Goal: Information Seeking & Learning: Learn about a topic

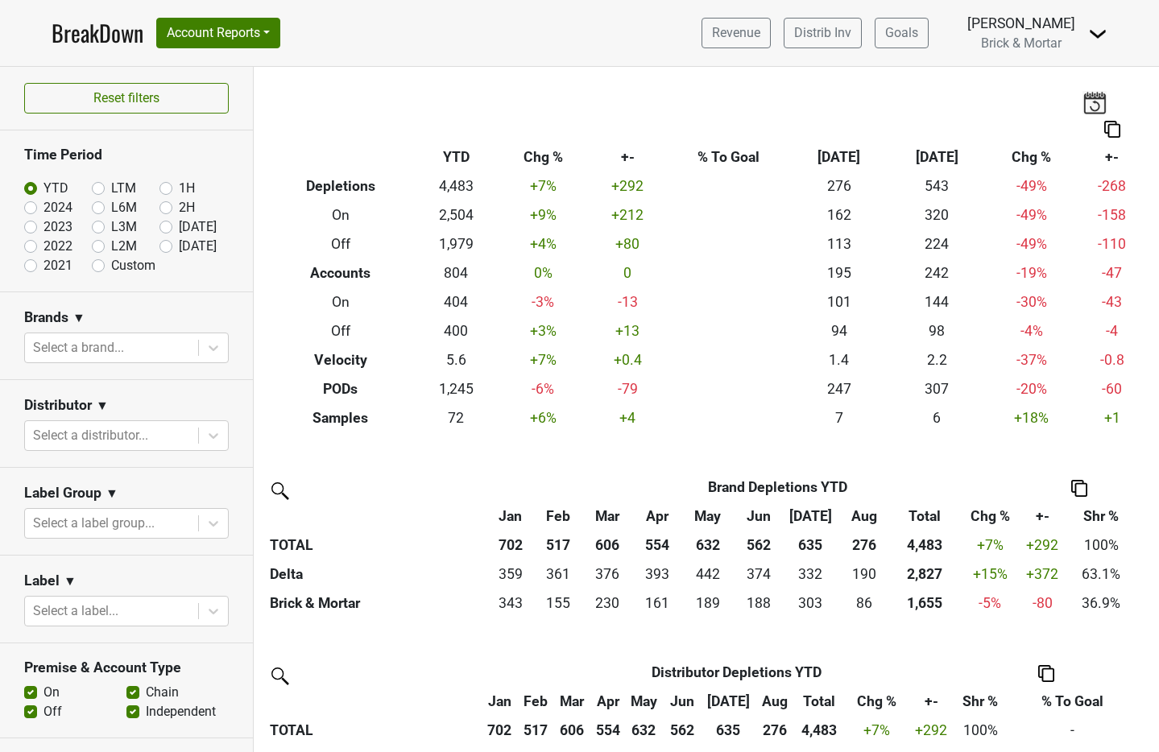
click at [1085, 39] on div "Revenue Distrib Inv Goals Anne Cameron Brick & Mortar Control Center Open Leadr…" at bounding box center [898, 33] width 419 height 40
click at [1101, 34] on img at bounding box center [1097, 33] width 19 height 19
click at [1038, 118] on link "Logout" at bounding box center [1043, 117] width 127 height 26
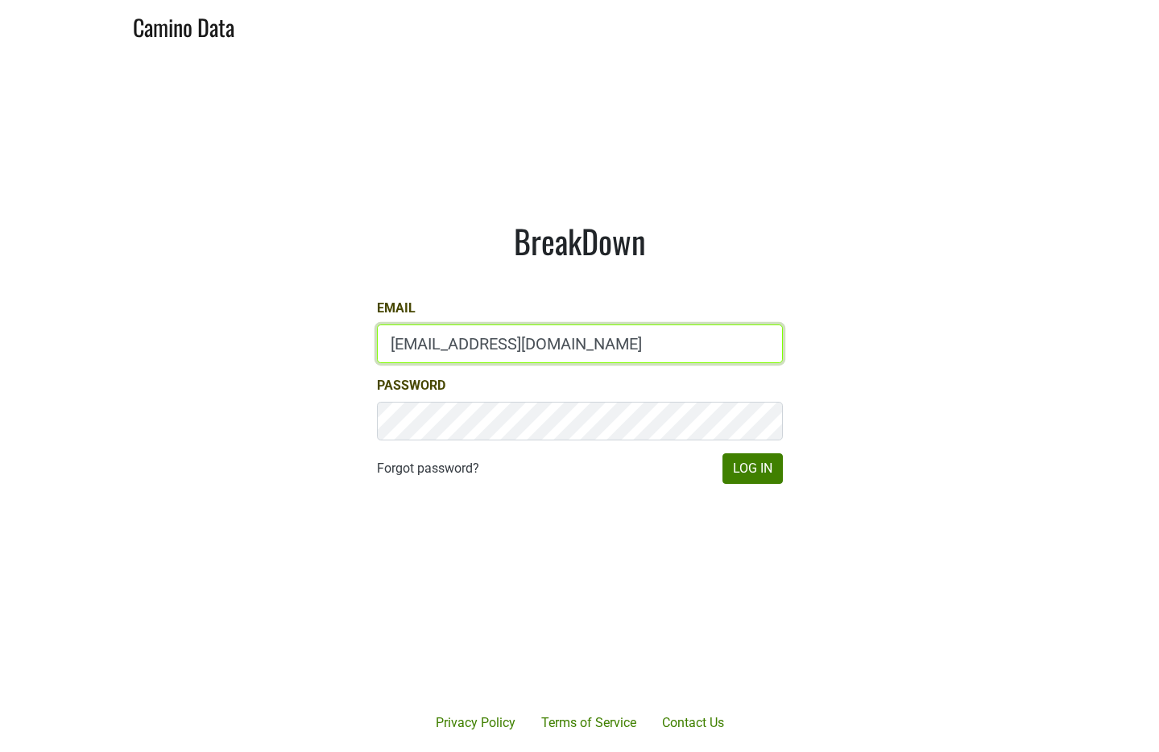
click at [572, 352] on input "[EMAIL_ADDRESS][DOMAIN_NAME]" at bounding box center [580, 344] width 406 height 39
type input "[PERSON_NAME][EMAIL_ADDRESS][DOMAIN_NAME]"
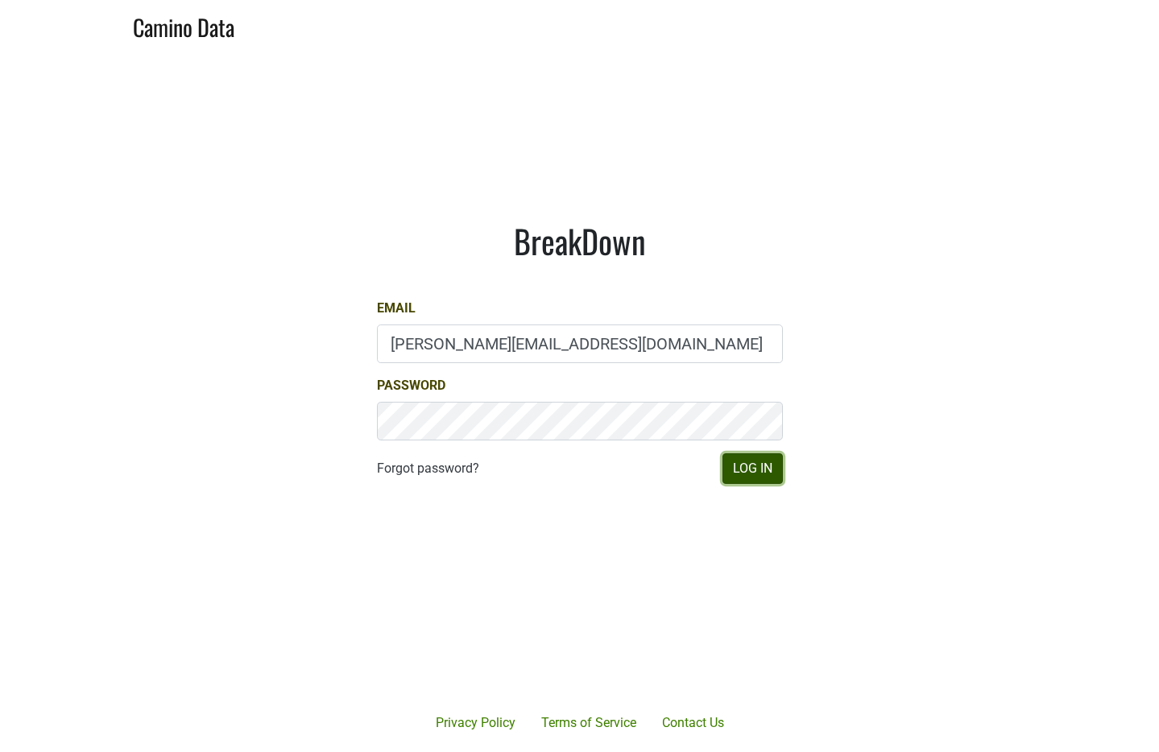
click at [748, 475] on button "Log In" at bounding box center [753, 469] width 60 height 31
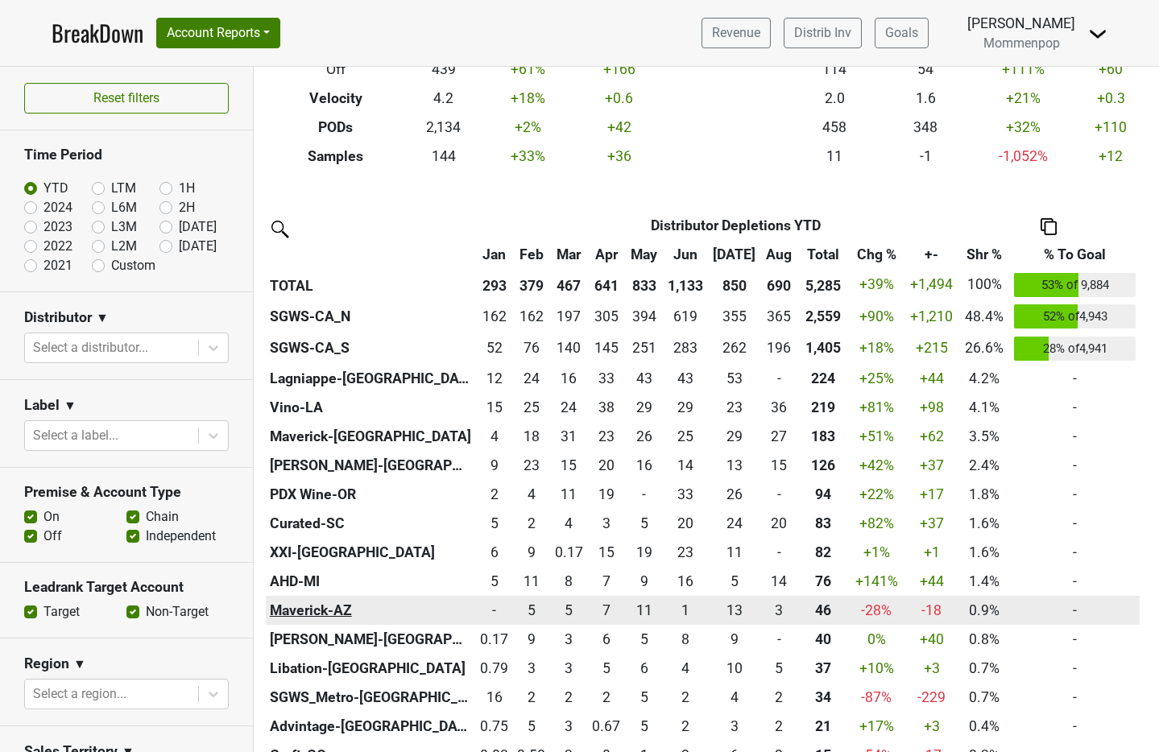
scroll to position [403, 0]
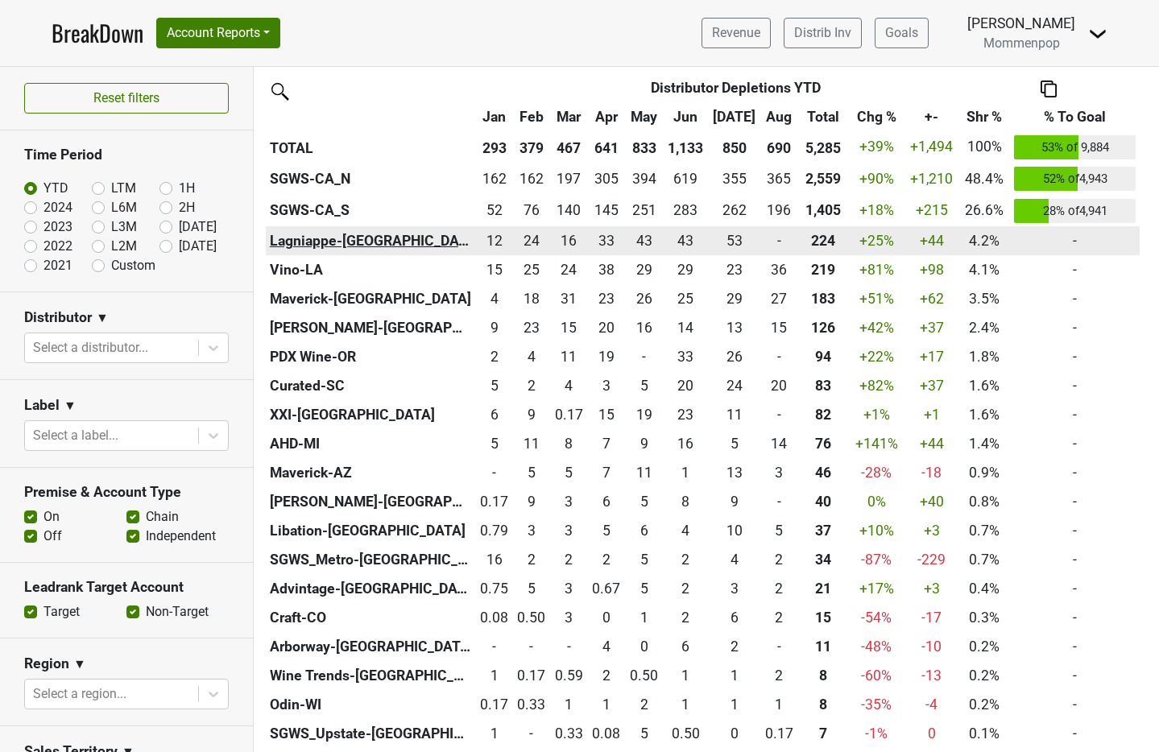
click at [323, 236] on th "Lagniappe-IL" at bounding box center [370, 240] width 209 height 29
click at [332, 241] on th "Lagniappe-IL" at bounding box center [370, 240] width 209 height 29
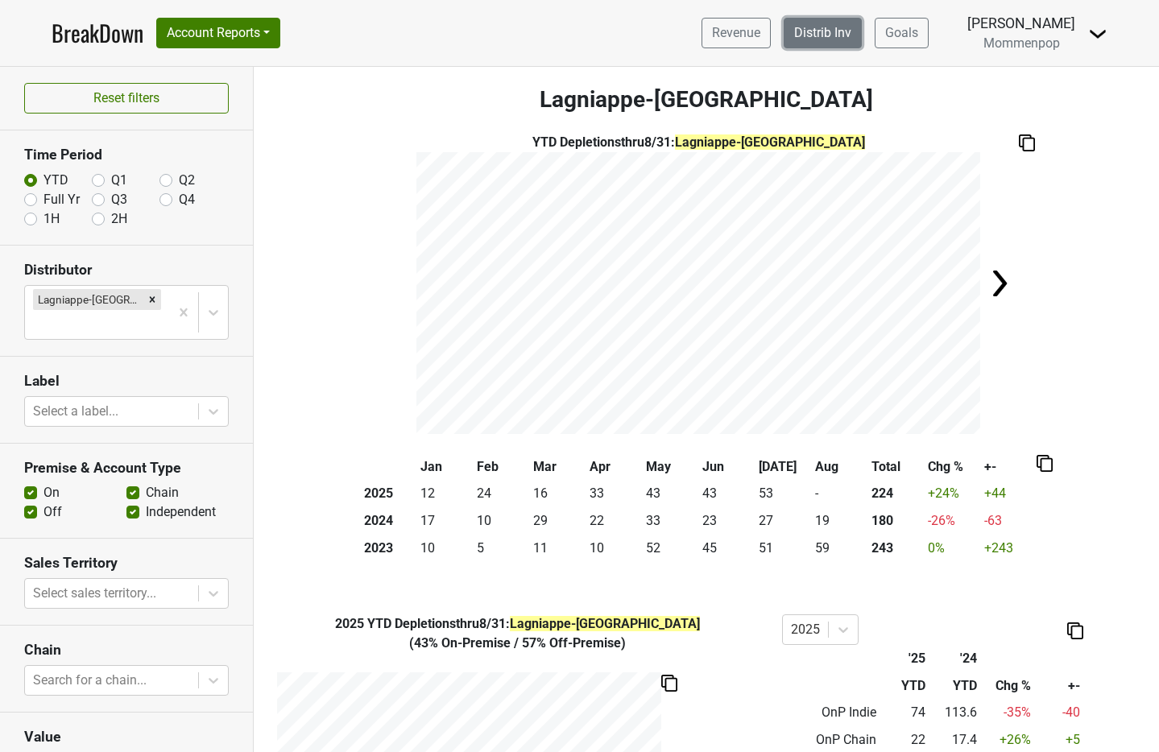
click at [854, 27] on link "Distrib Inv" at bounding box center [823, 33] width 78 height 31
click at [201, 23] on button "Account Reports" at bounding box center [218, 33] width 124 height 31
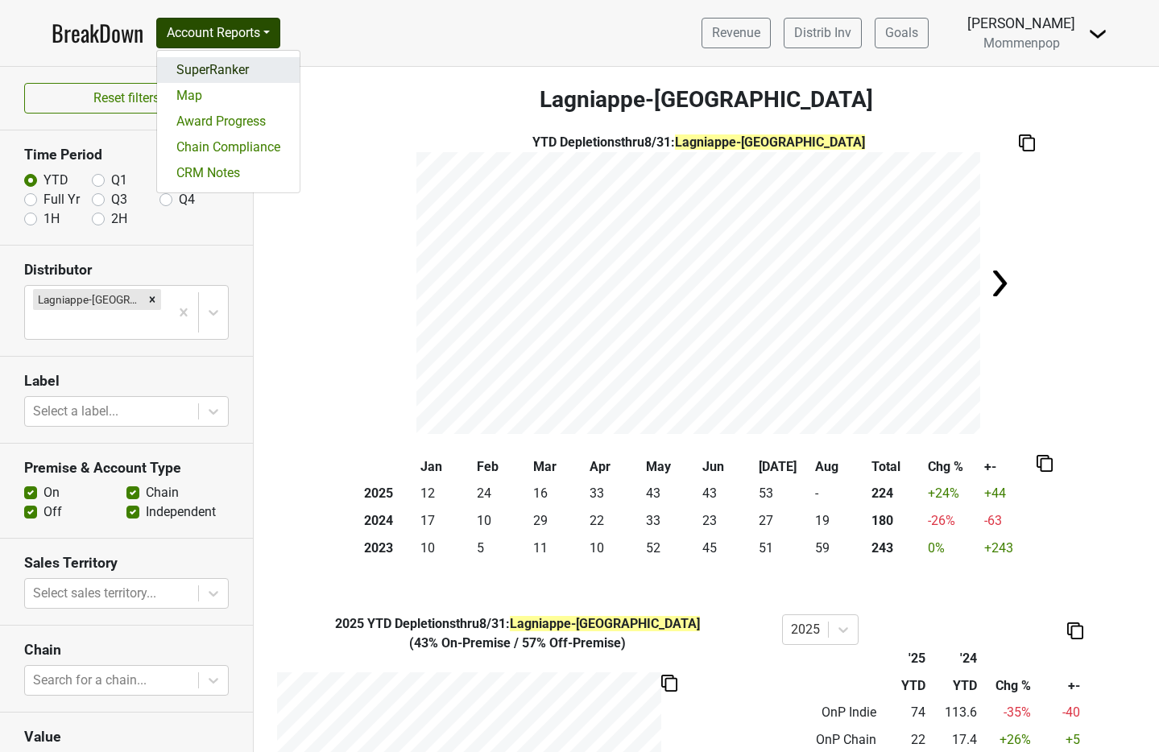
click at [226, 64] on link "SuperRanker" at bounding box center [228, 70] width 143 height 26
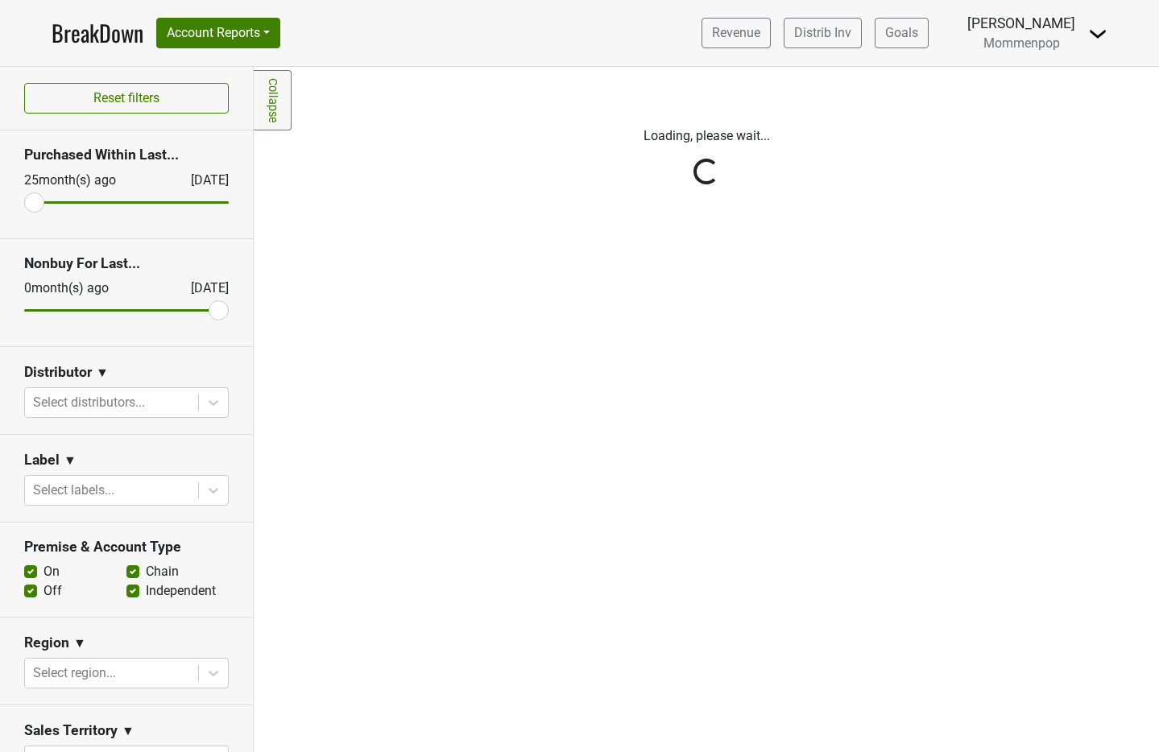
click at [198, 407] on div "Reset filters Purchased Within Last... [DATE] [DATE] Nonbuy For Last... [DATE] …" at bounding box center [127, 410] width 254 height 686
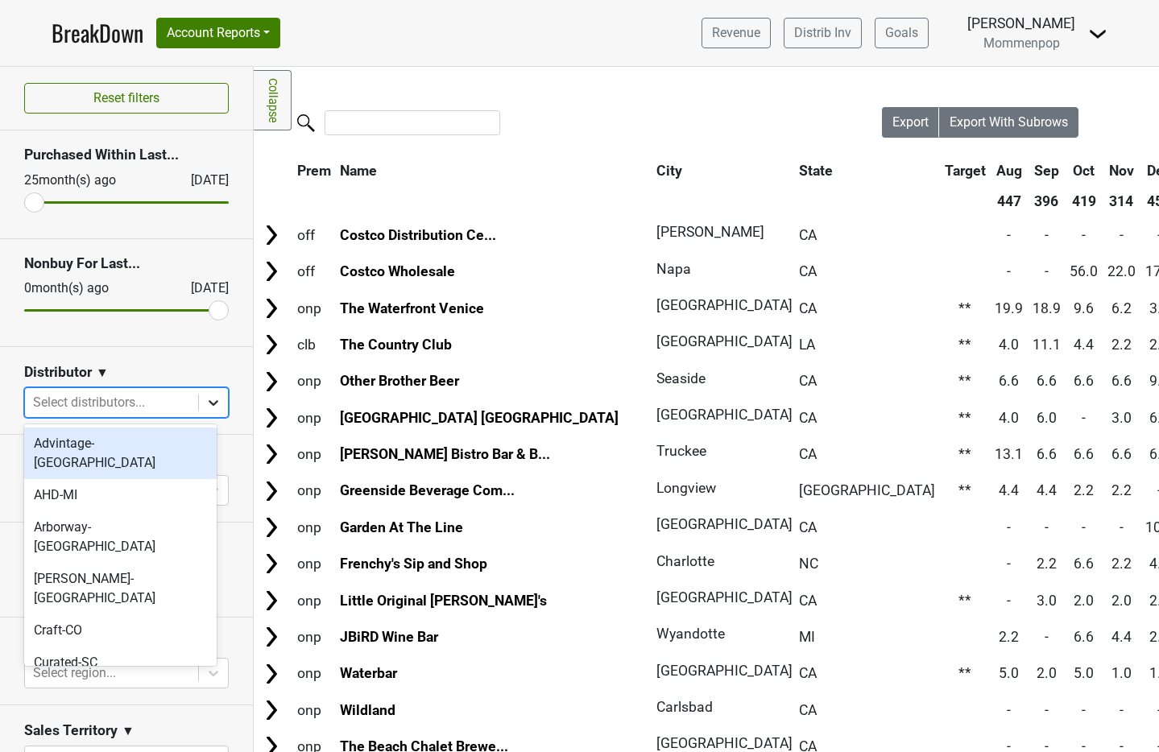
click at [209, 404] on icon at bounding box center [214, 403] width 10 height 6
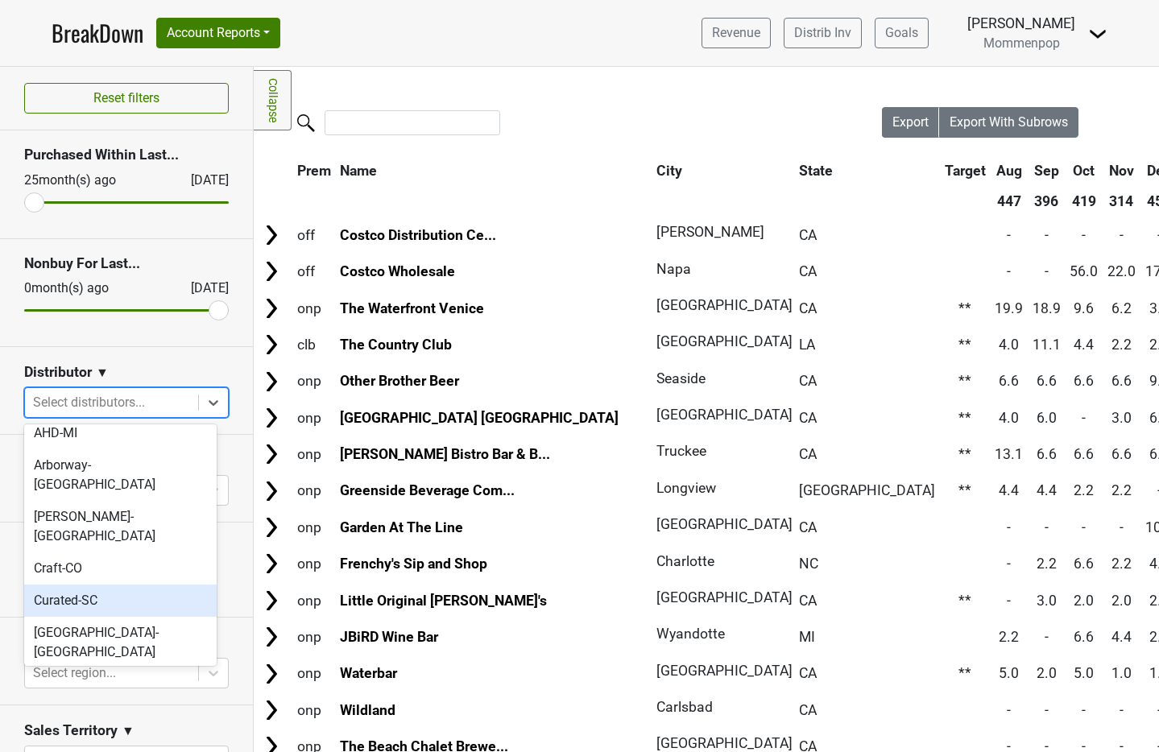
scroll to position [63, 0]
click at [155, 719] on div "Lagniappe-[GEOGRAPHIC_DATA]" at bounding box center [120, 745] width 193 height 52
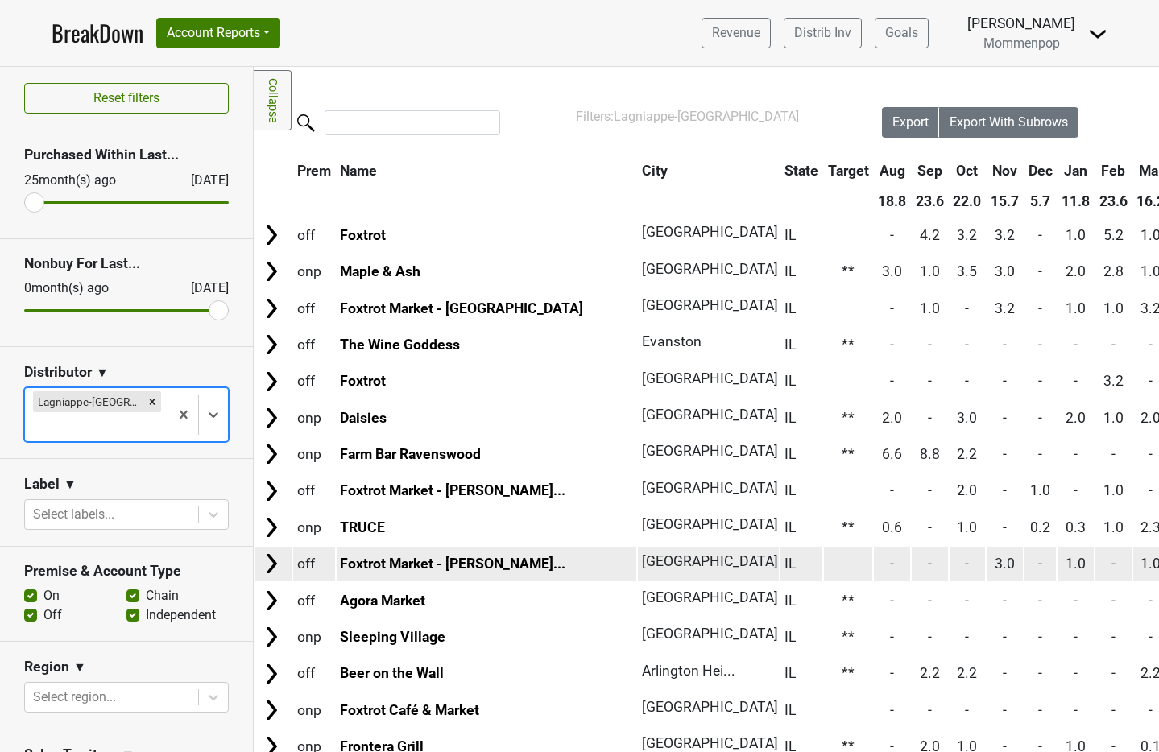
scroll to position [302, 0]
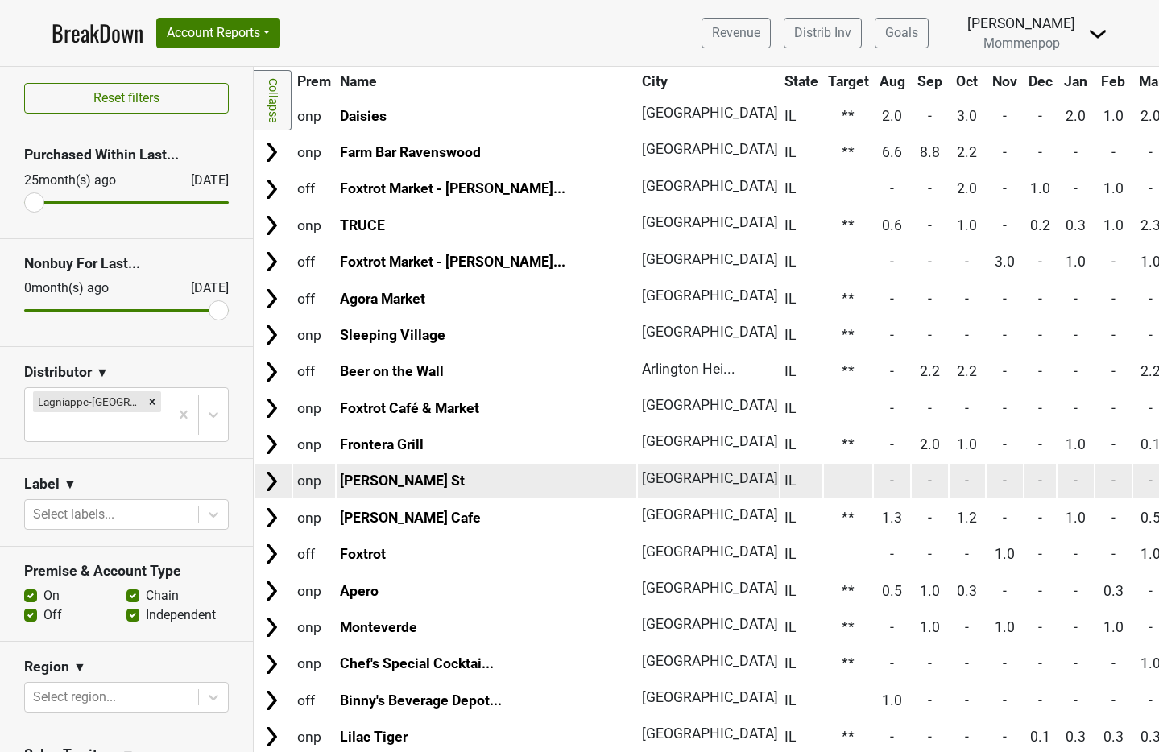
click at [824, 484] on td at bounding box center [848, 481] width 49 height 35
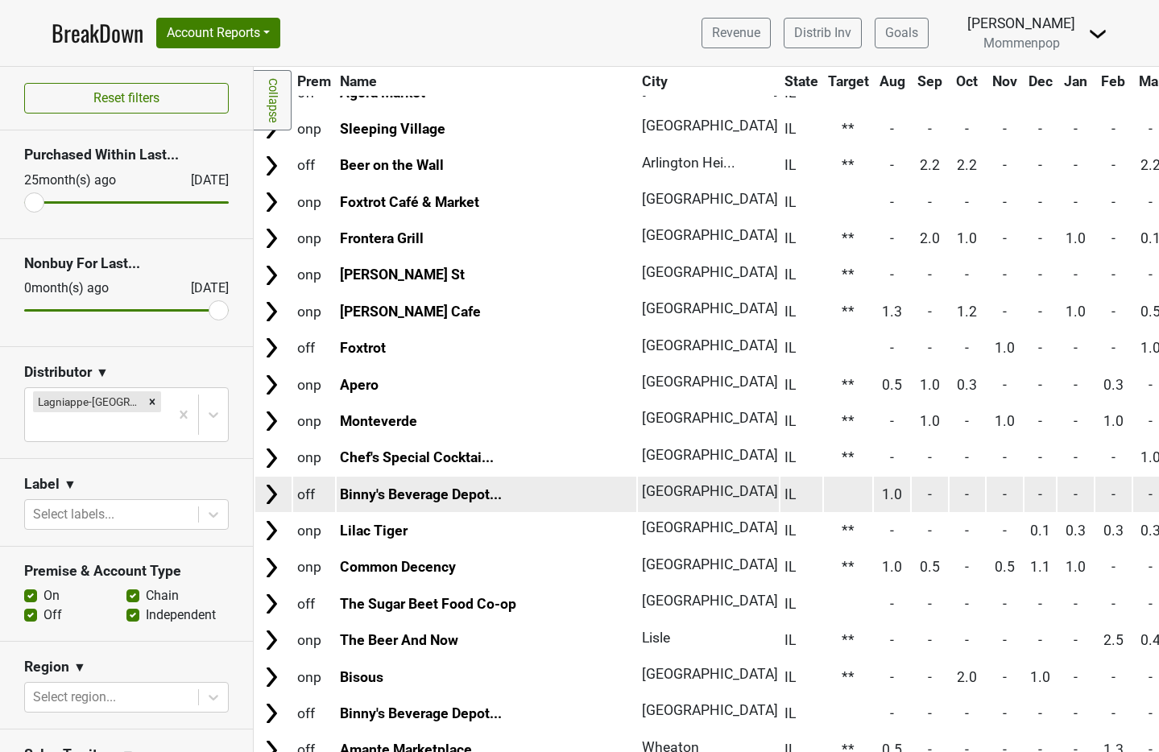
scroll to position [510, 0]
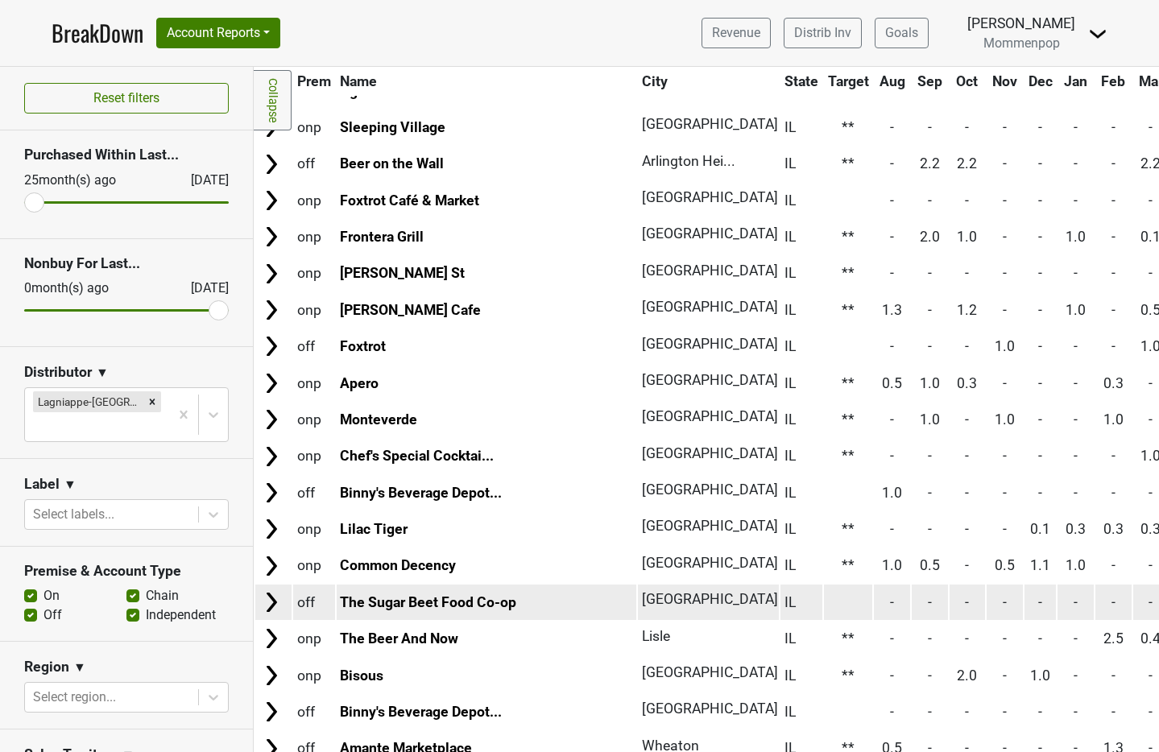
click at [824, 603] on td at bounding box center [848, 602] width 49 height 35
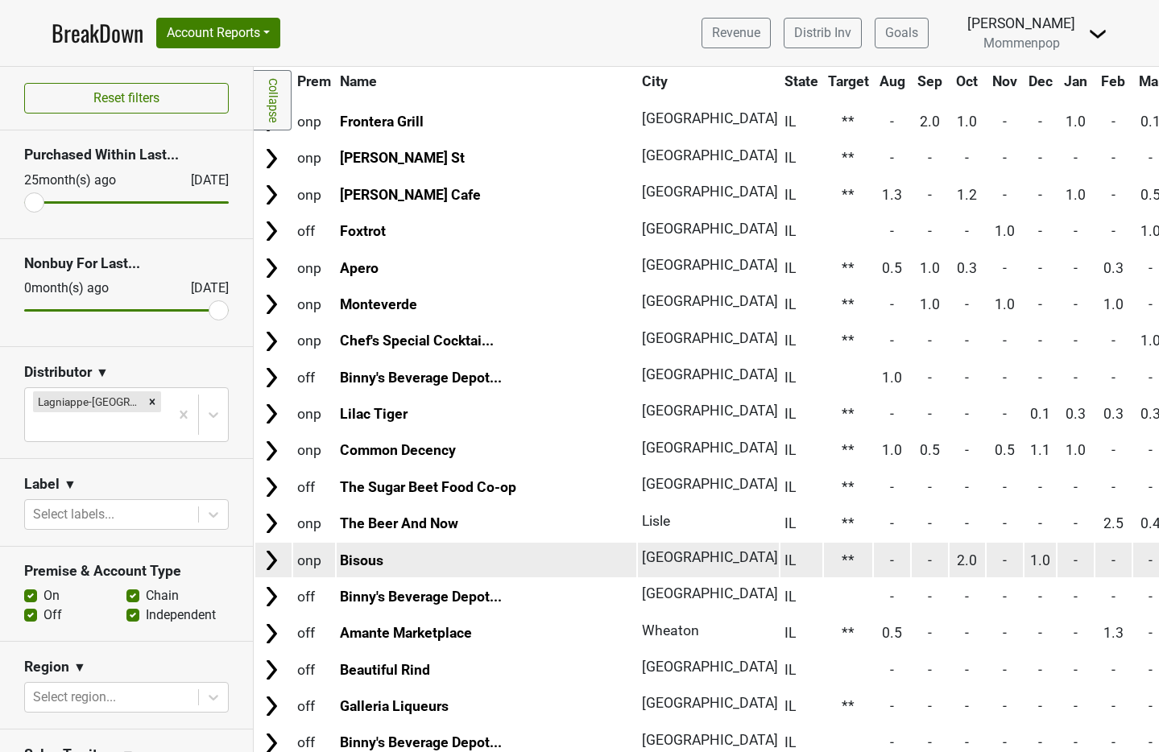
scroll to position [1301, 0]
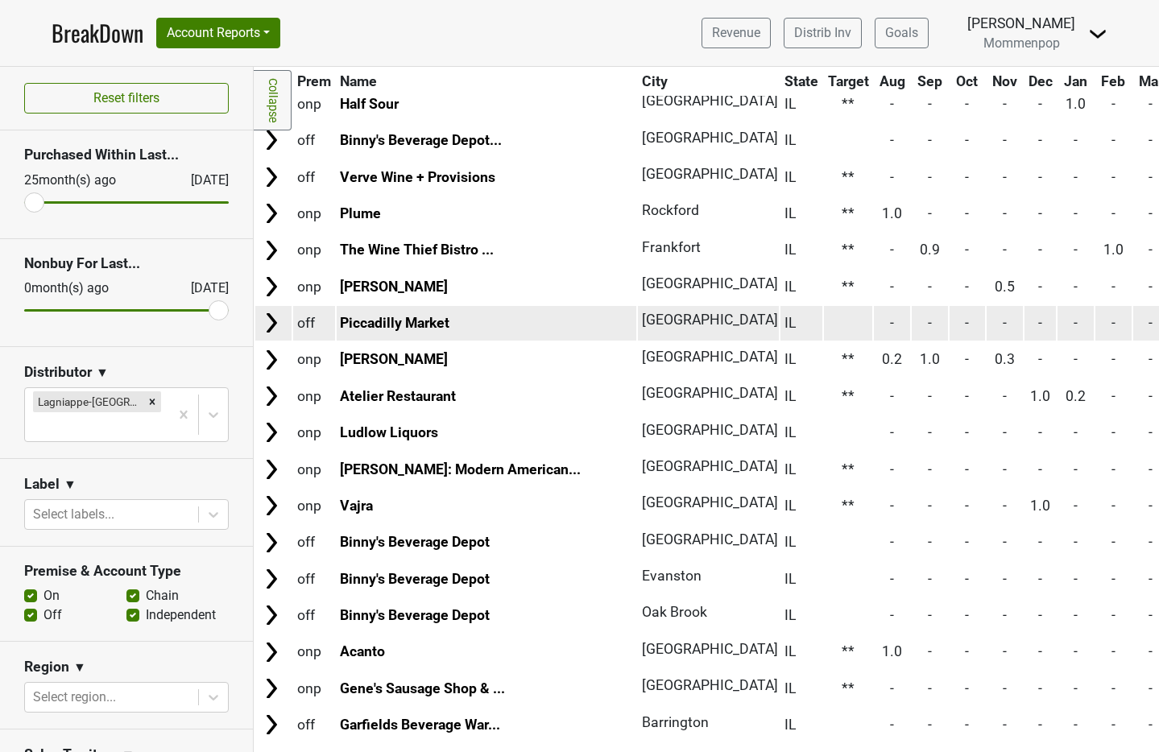
click at [824, 323] on td at bounding box center [848, 323] width 49 height 35
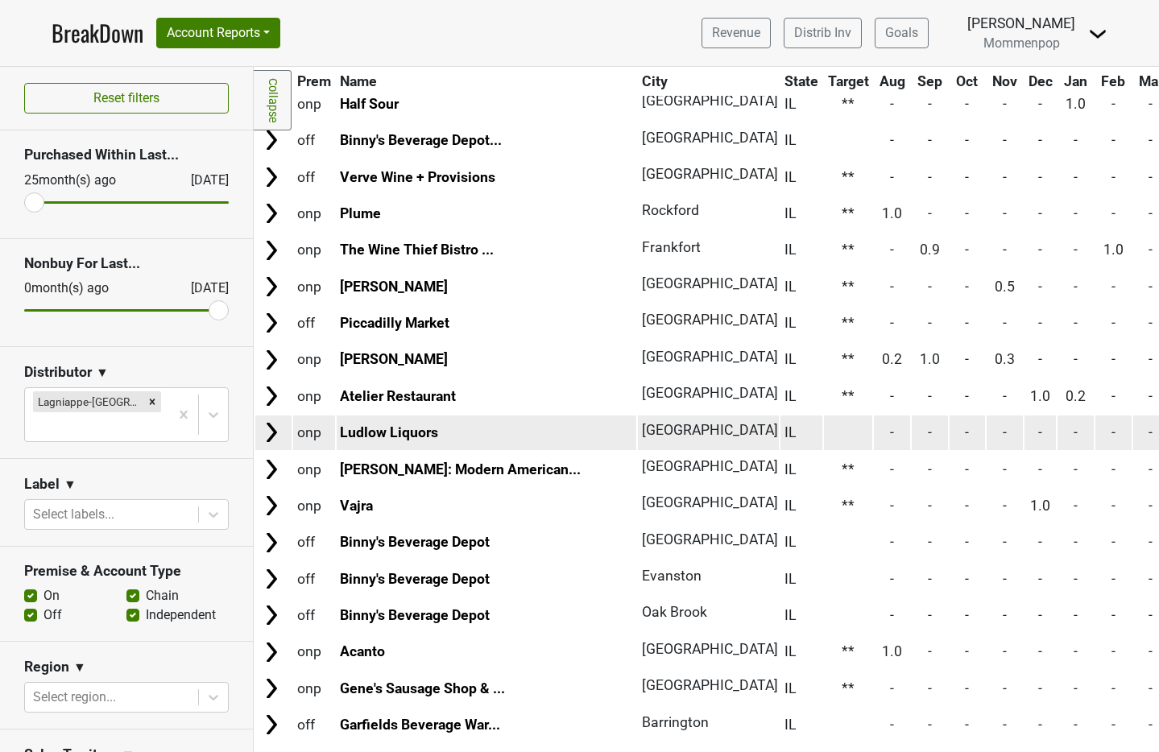
click at [824, 429] on td at bounding box center [848, 433] width 49 height 35
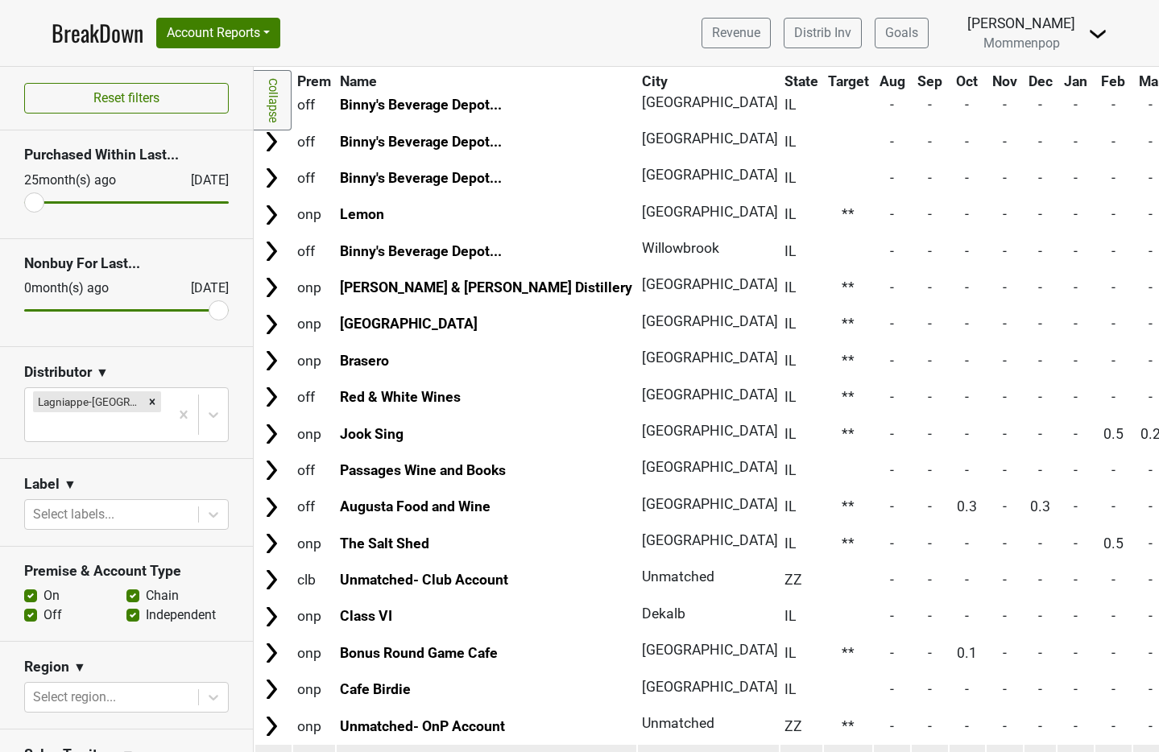
scroll to position [2058, 0]
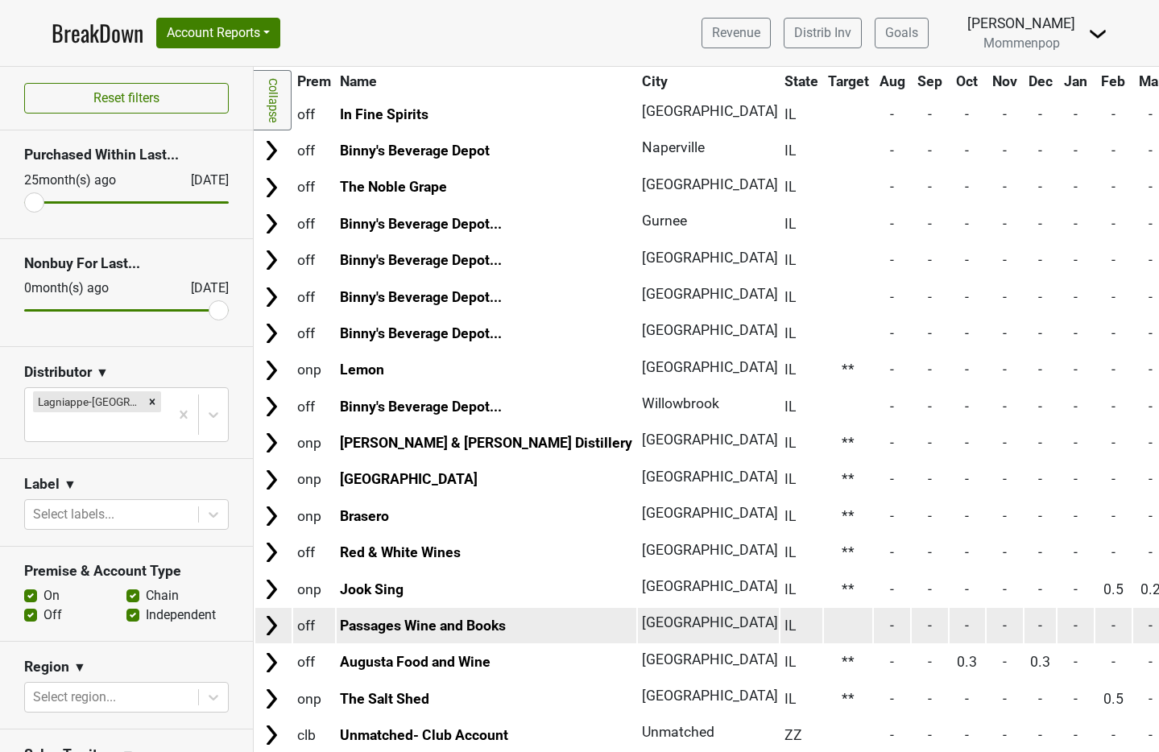
click at [824, 630] on td at bounding box center [848, 625] width 49 height 35
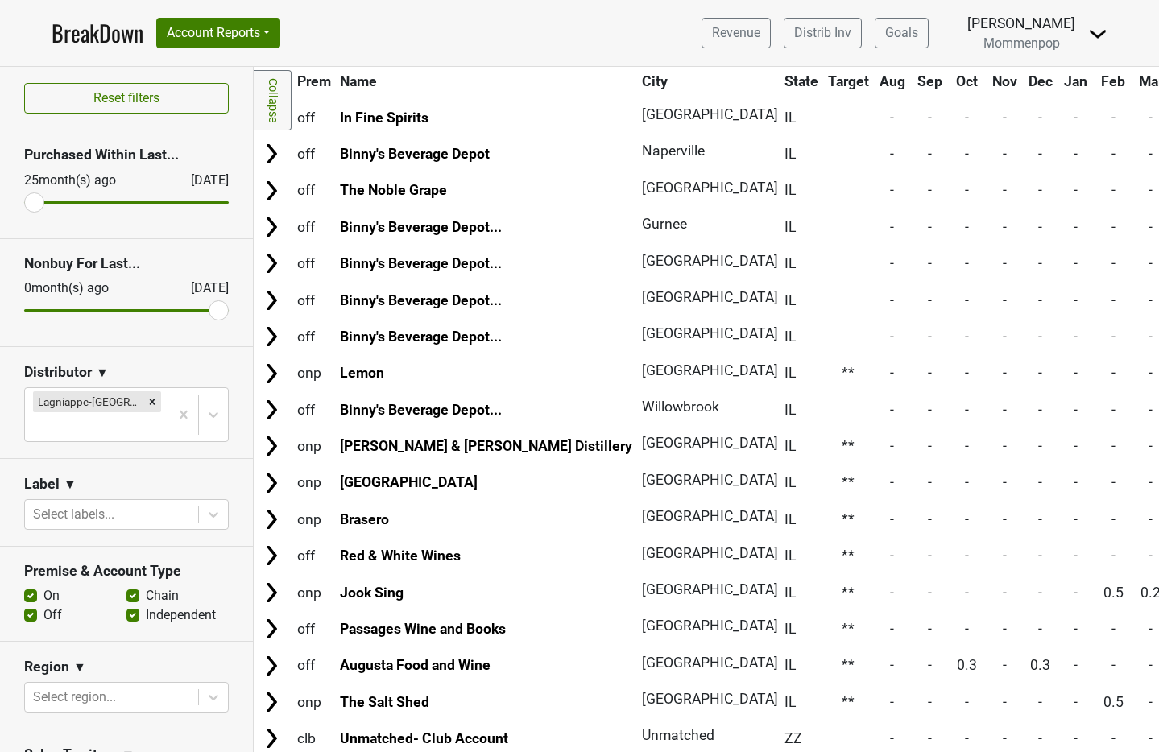
scroll to position [1804, 0]
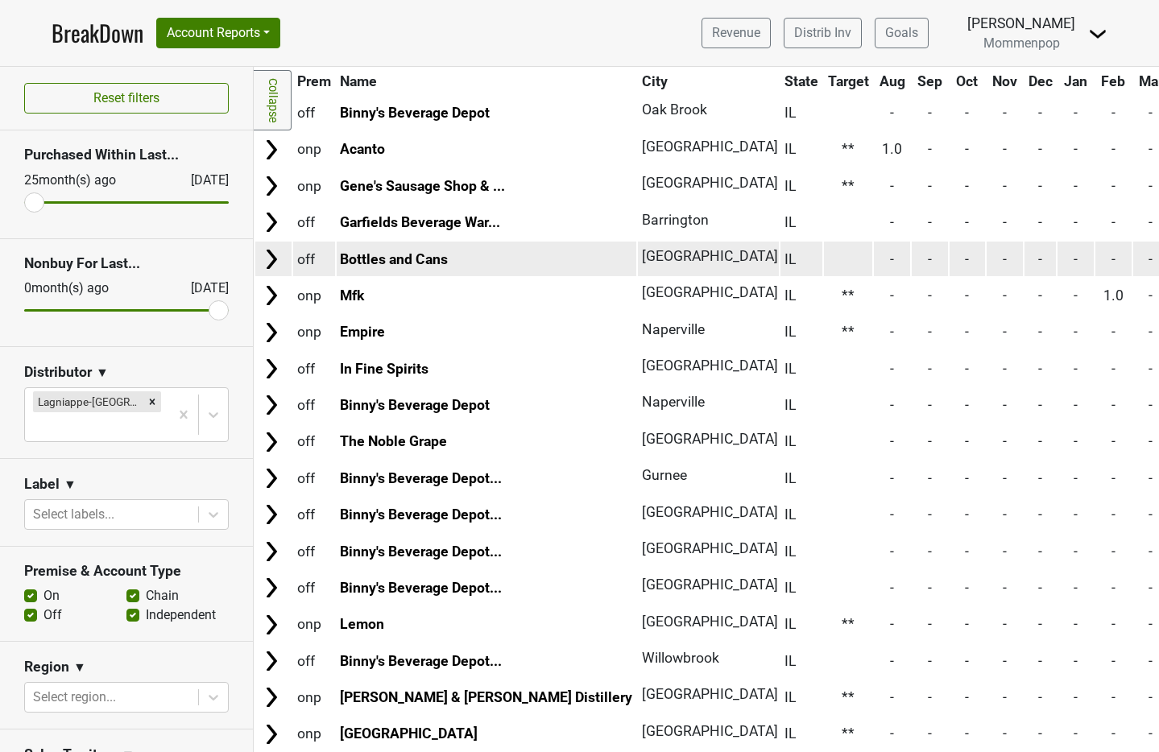
click at [824, 262] on td at bounding box center [848, 259] width 49 height 35
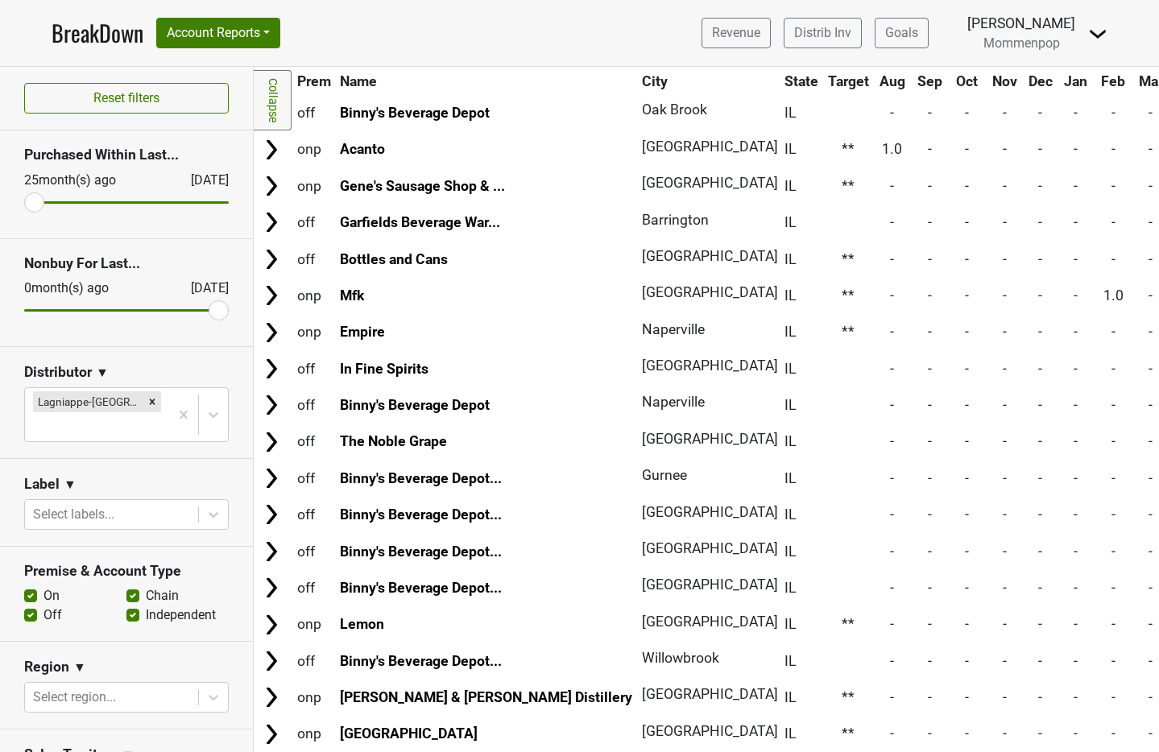
click at [824, 227] on td at bounding box center [848, 222] width 49 height 35
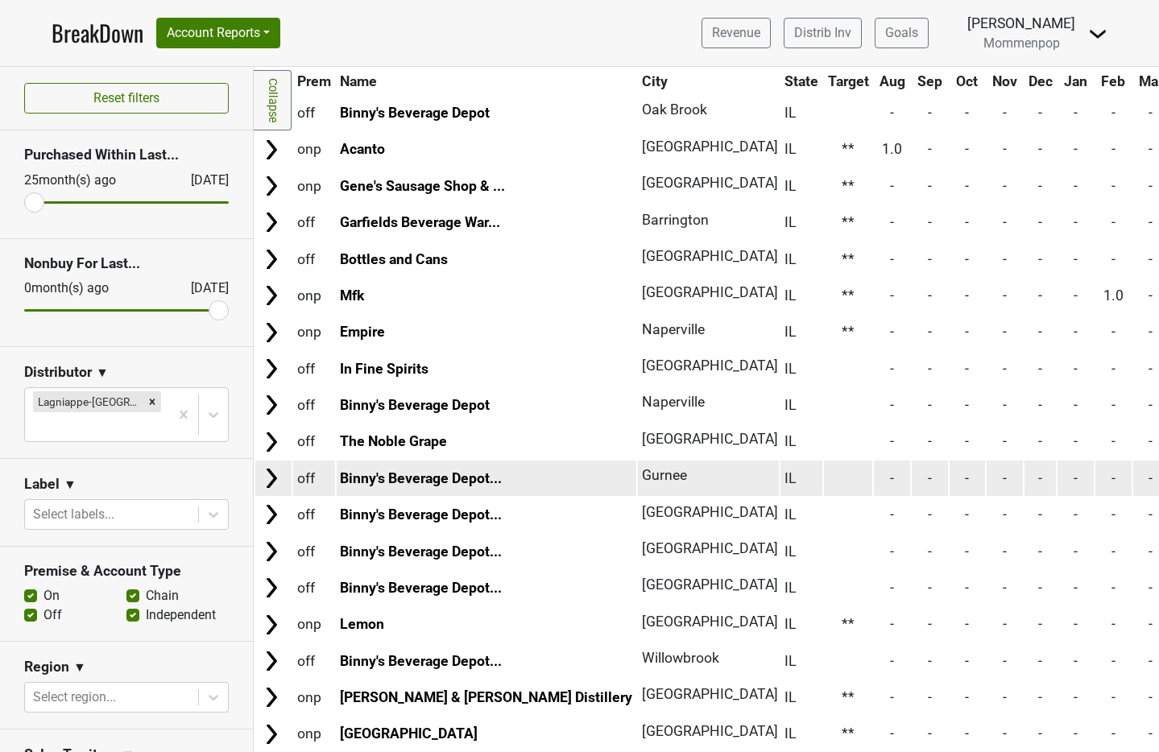
scroll to position [1807, 0]
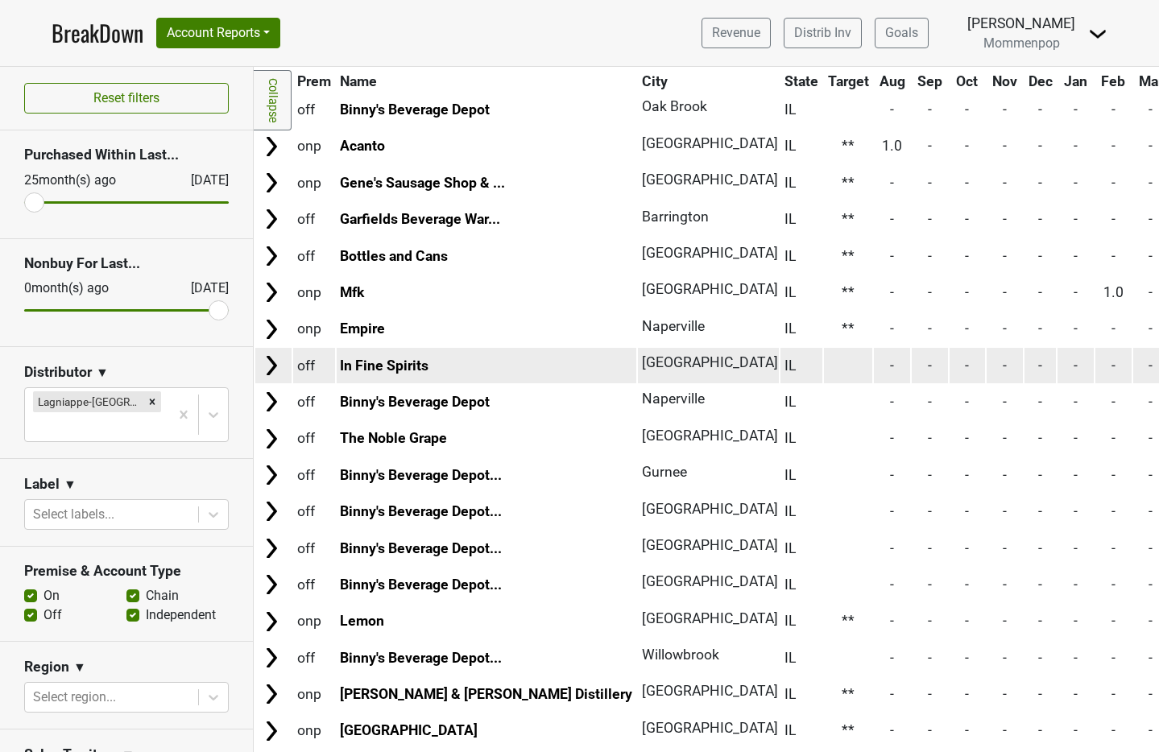
click at [824, 367] on td at bounding box center [848, 365] width 49 height 35
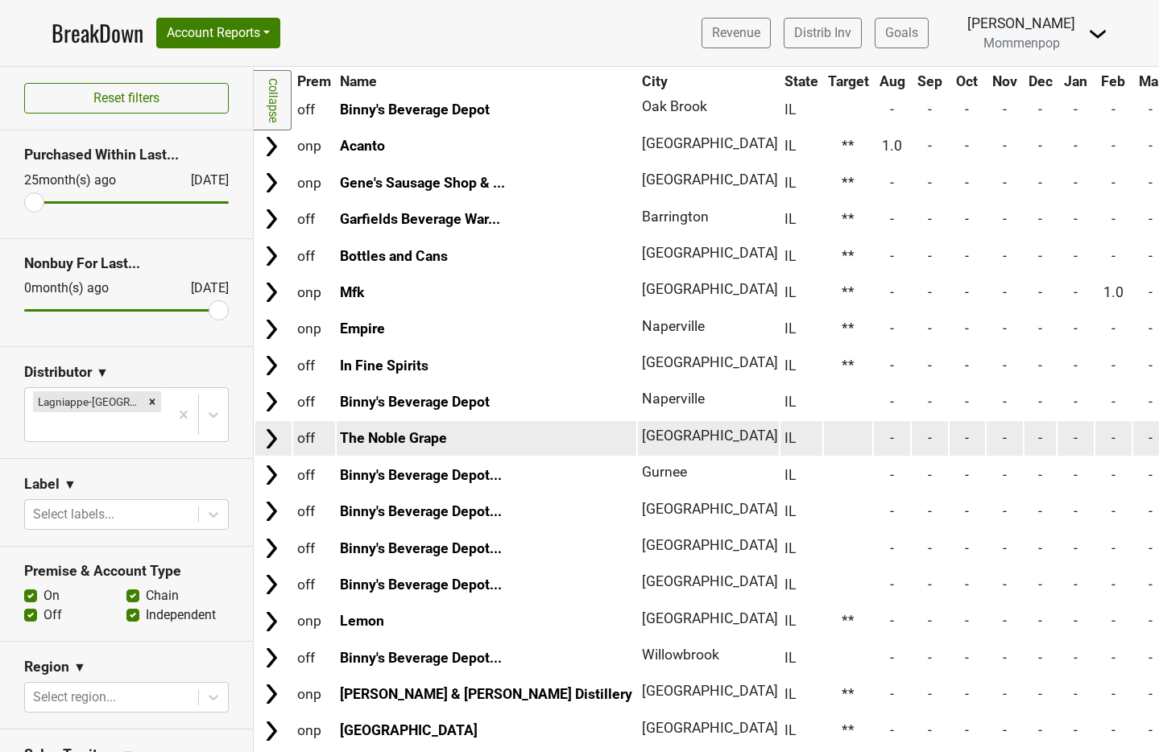
click at [824, 430] on td at bounding box center [848, 438] width 49 height 35
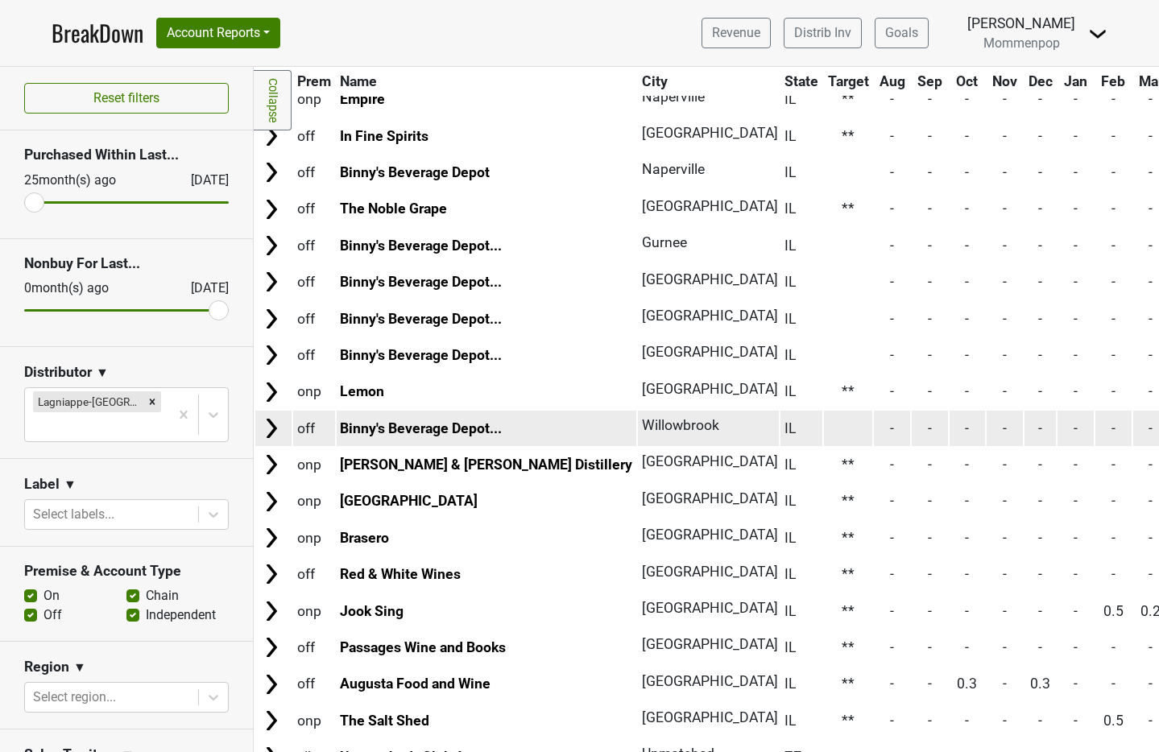
scroll to position [2332, 0]
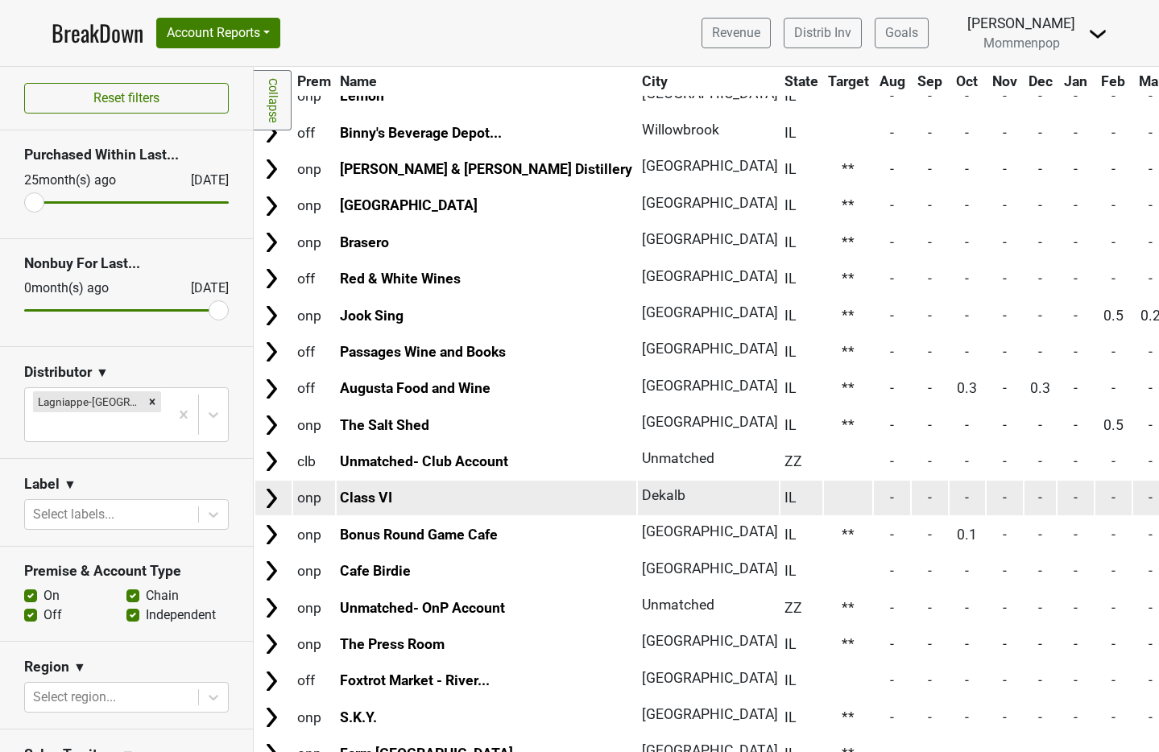
click at [824, 501] on td at bounding box center [848, 498] width 49 height 35
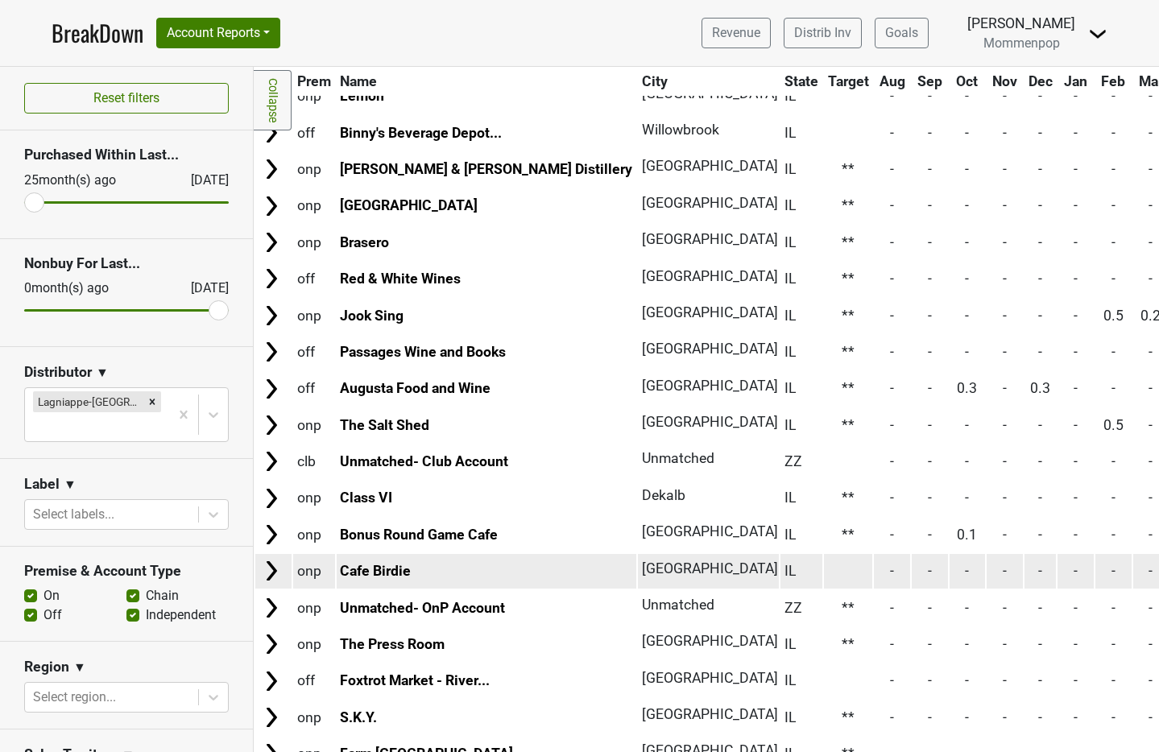
click at [824, 580] on td at bounding box center [848, 571] width 49 height 35
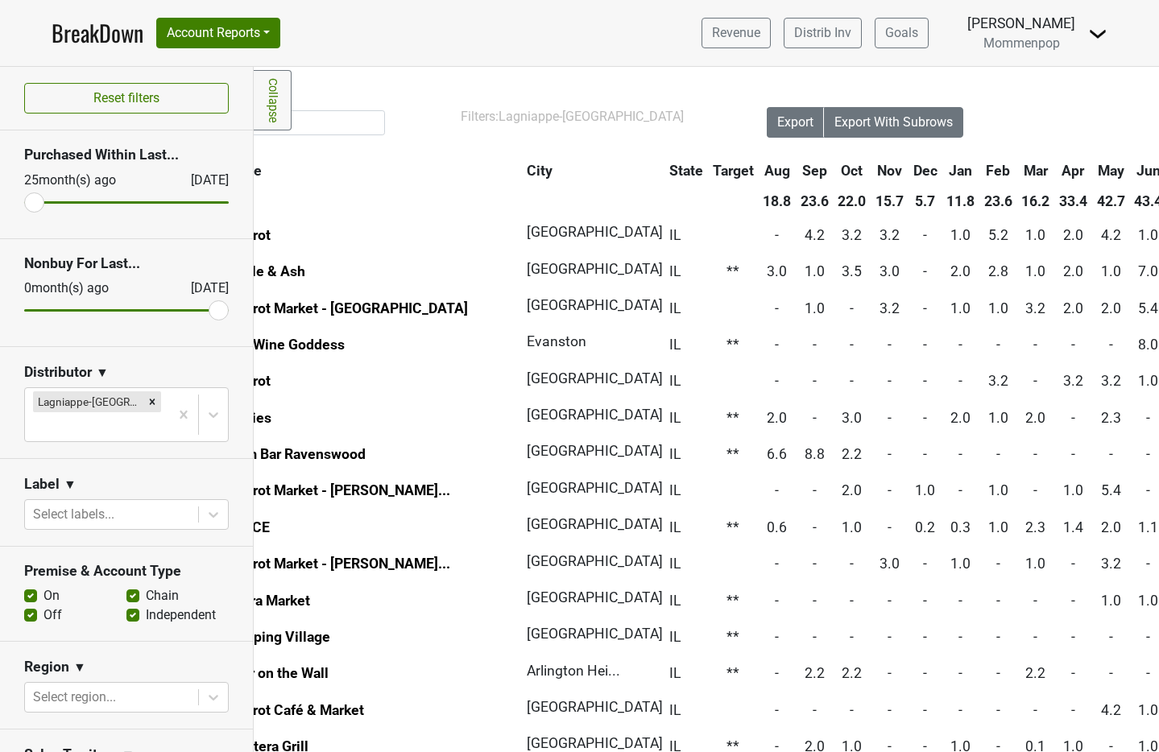
scroll to position [0, 50]
